Goal: Information Seeking & Learning: Learn about a topic

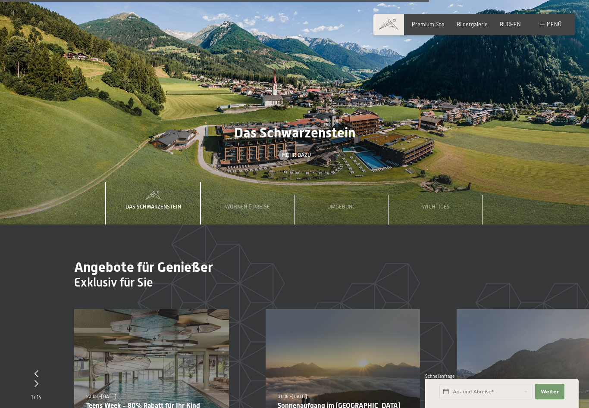
scroll to position [2403, 0]
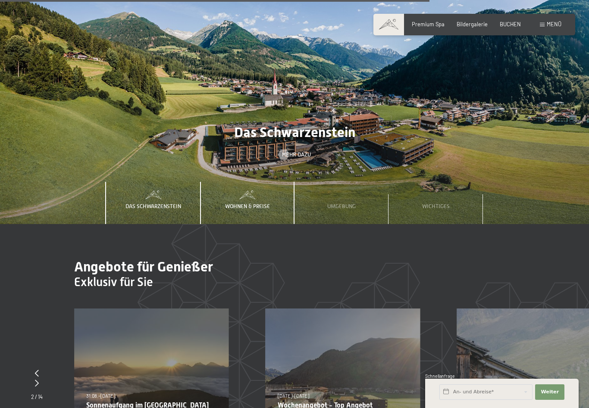
click at [261, 203] on span "Wohnen & Preise" at bounding box center [247, 206] width 45 height 6
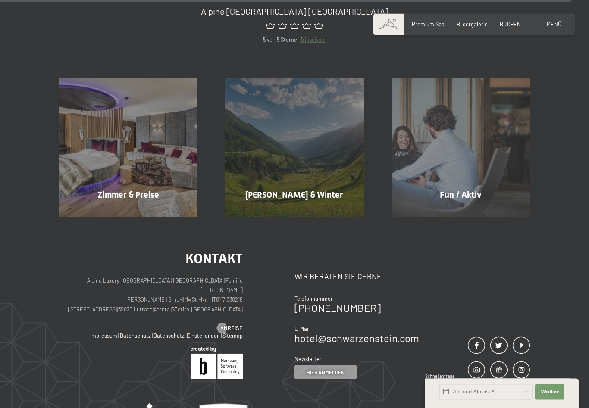
scroll to position [3221, 0]
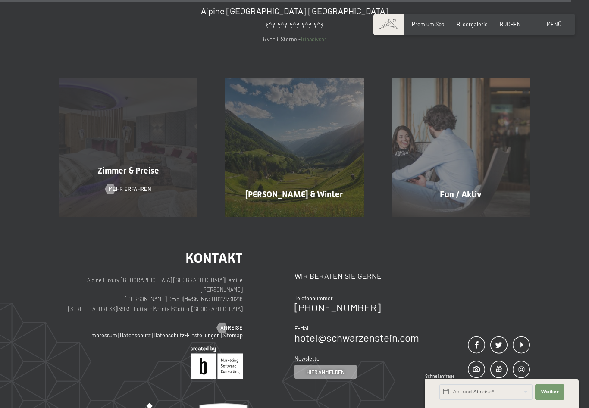
click at [144, 166] on span "Zimmer & Preise" at bounding box center [128, 171] width 62 height 10
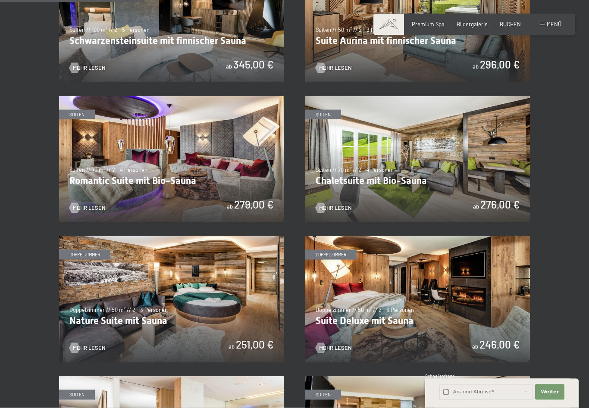
scroll to position [492, 0]
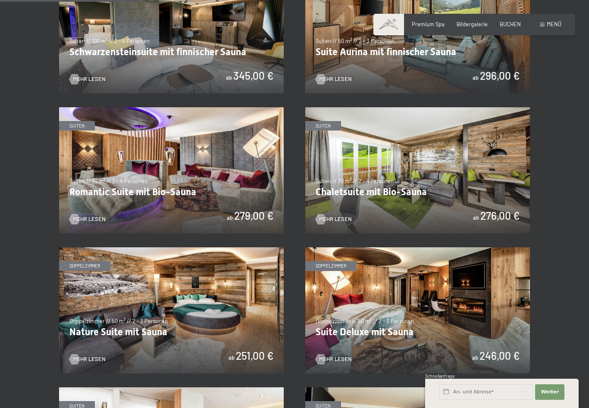
click at [404, 175] on img at bounding box center [417, 170] width 225 height 126
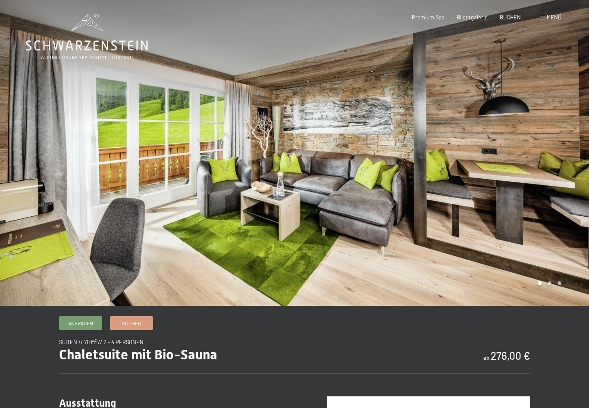
click at [547, 295] on div at bounding box center [441, 153] width 294 height 306
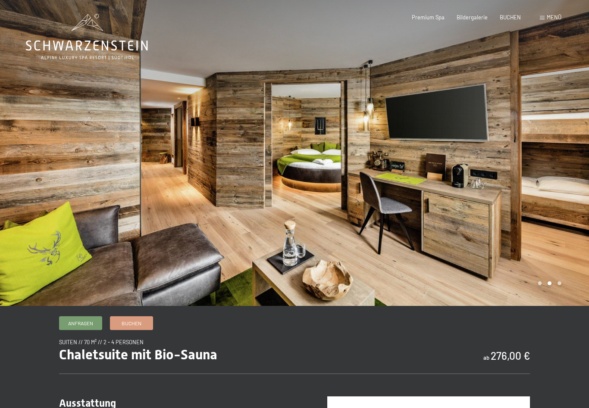
click at [558, 296] on div at bounding box center [441, 153] width 294 height 306
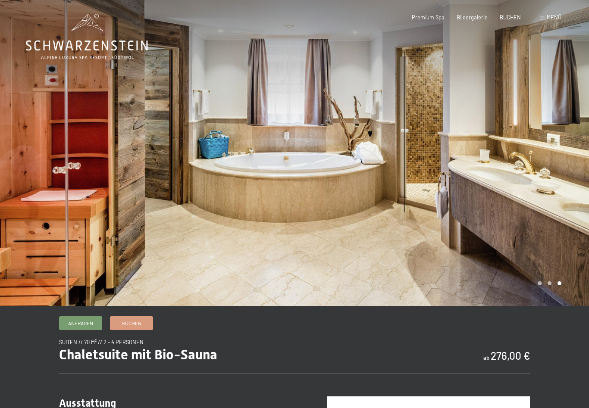
click at [539, 299] on div at bounding box center [441, 153] width 294 height 306
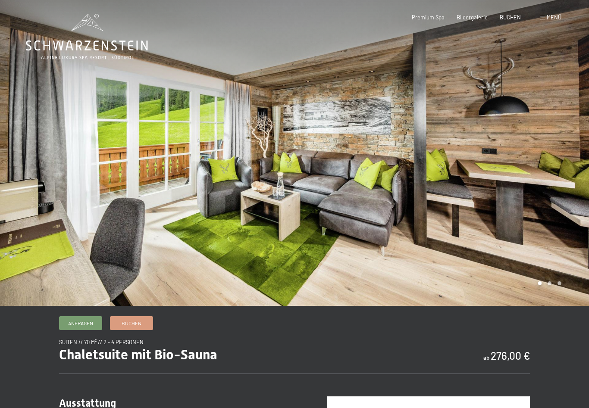
click at [549, 296] on div at bounding box center [441, 153] width 294 height 306
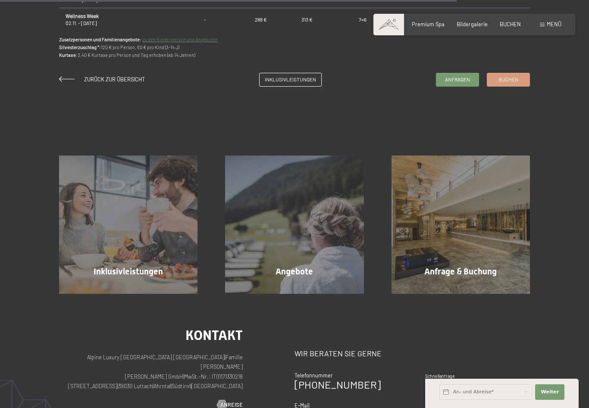
scroll to position [710, 0]
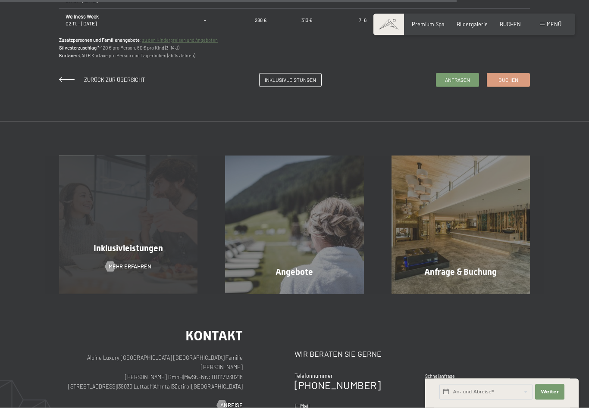
click at [138, 254] on span "Inklusivleistungen" at bounding box center [128, 248] width 69 height 10
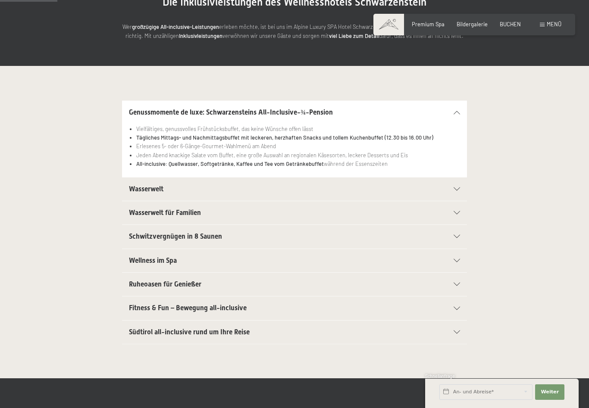
scroll to position [115, 0]
click at [456, 331] on icon at bounding box center [457, 332] width 6 height 3
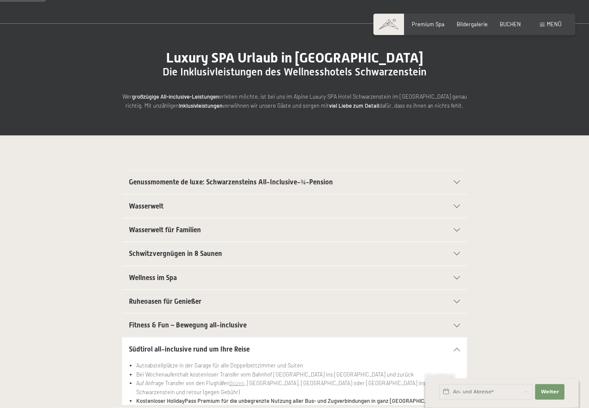
scroll to position [0, 0]
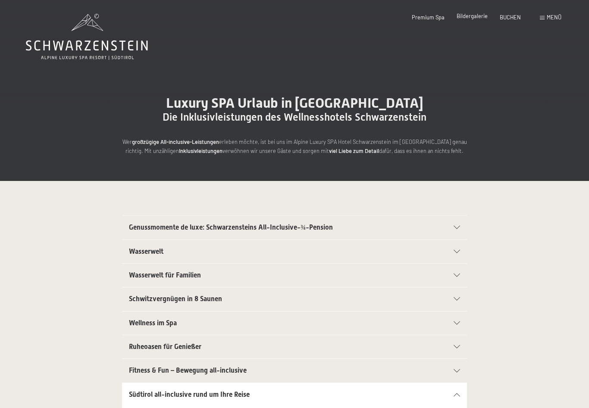
click at [475, 19] on span "Bildergalerie" at bounding box center [472, 16] width 31 height 7
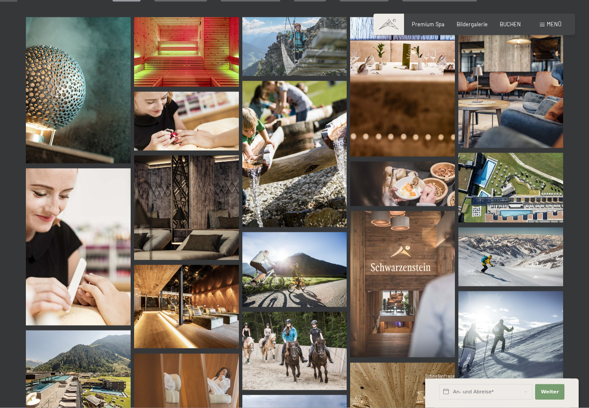
scroll to position [250, 0]
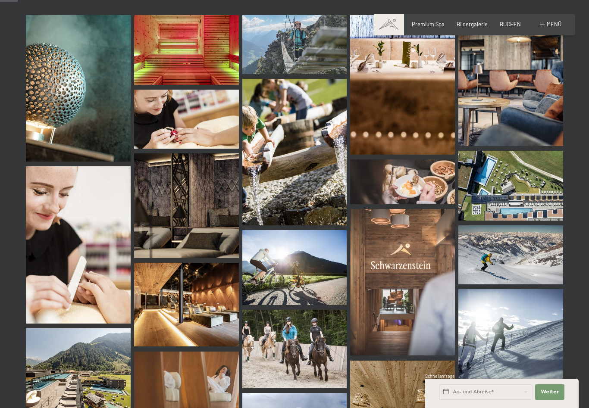
click at [301, 352] on img at bounding box center [294, 349] width 105 height 78
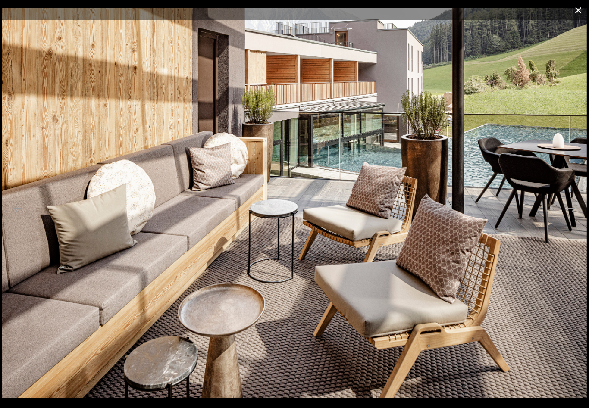
click at [577, 7] on button "Close gallery" at bounding box center [578, 10] width 22 height 20
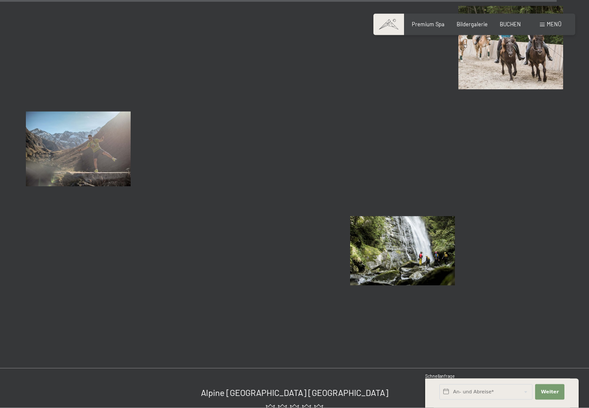
scroll to position [7857, 0]
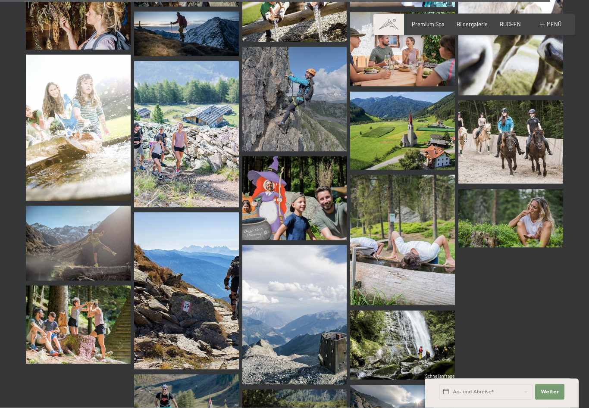
click at [535, 130] on img at bounding box center [510, 142] width 105 height 84
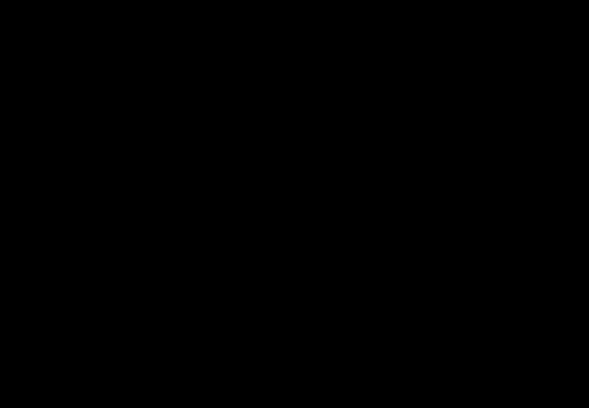
scroll to position [7763, 0]
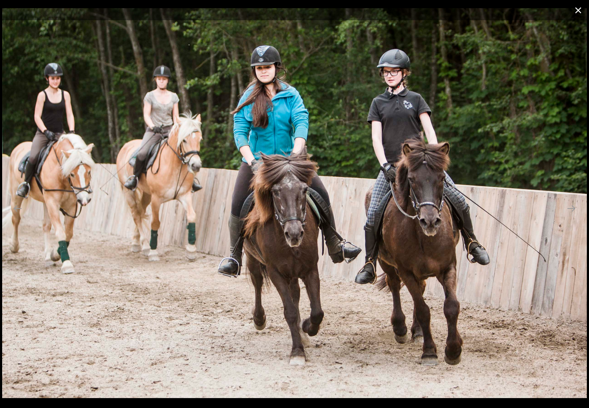
click at [582, 13] on button "Close gallery" at bounding box center [578, 10] width 22 height 20
